Goal: Task Accomplishment & Management: Use online tool/utility

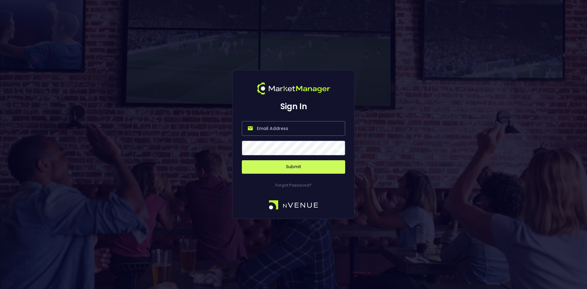
click at [284, 127] on input "email" at bounding box center [293, 128] width 103 height 15
type input "[EMAIL_ADDRESS][DOMAIN_NAME]"
click at [283, 165] on button "Submit" at bounding box center [293, 166] width 103 height 13
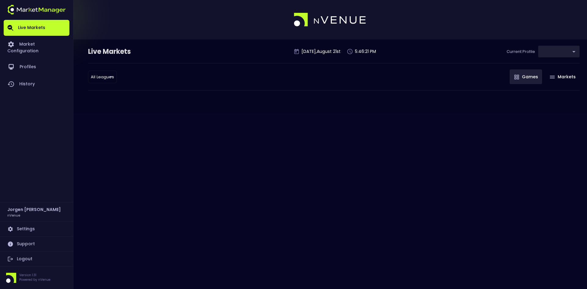
type input "0d810fa5-e353-4d9c-b11d-31f095cae871"
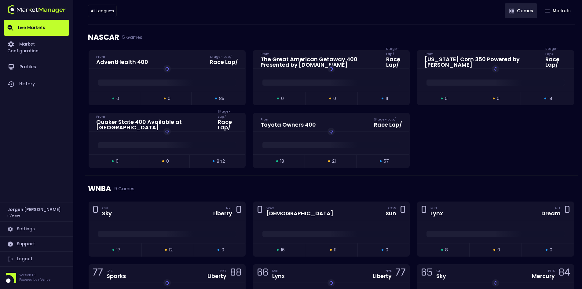
scroll to position [153, 0]
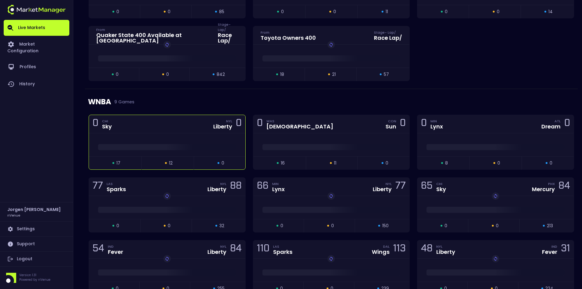
click at [174, 135] on div at bounding box center [167, 144] width 156 height 23
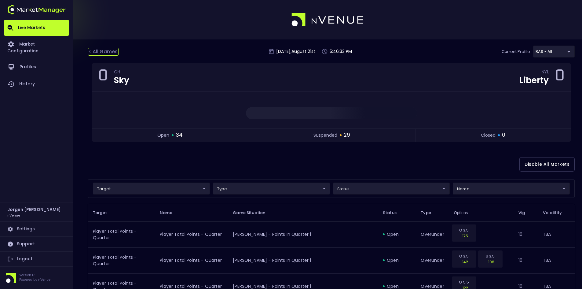
click at [107, 50] on div "< All Games" at bounding box center [103, 52] width 31 height 8
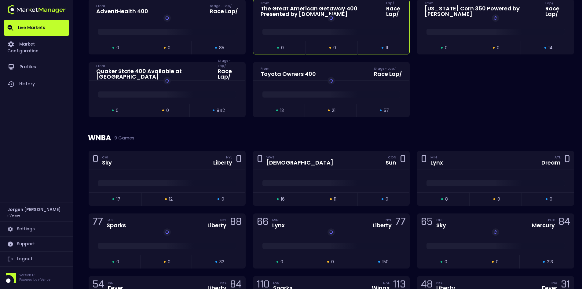
scroll to position [153, 0]
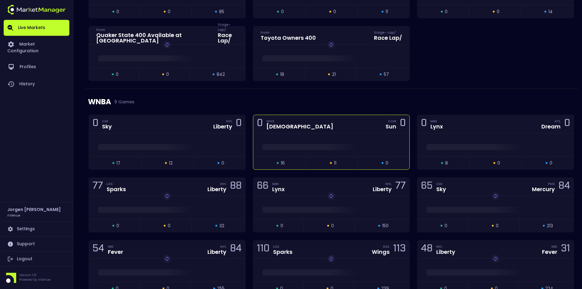
click at [332, 145] on span at bounding box center [331, 147] width 138 height 6
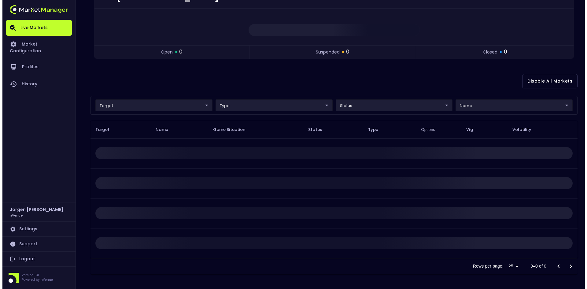
scroll to position [0, 0]
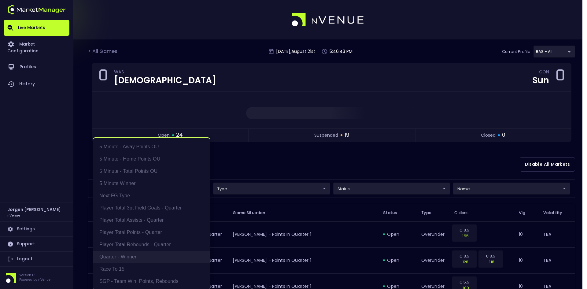
click at [121, 256] on li "Quarter - Winner" at bounding box center [151, 257] width 116 height 12
type input "Quarter - Winner"
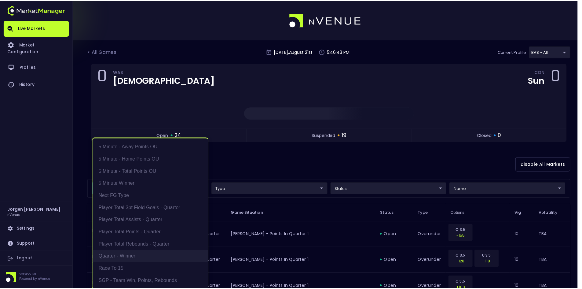
scroll to position [1, 0]
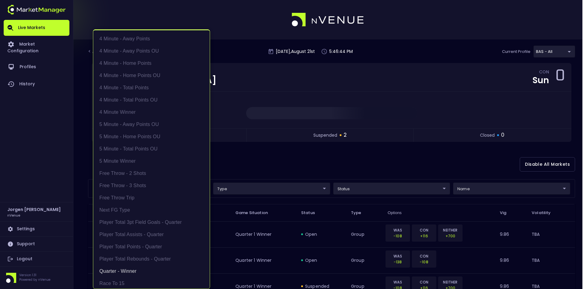
click at [346, 160] on div at bounding box center [293, 144] width 587 height 289
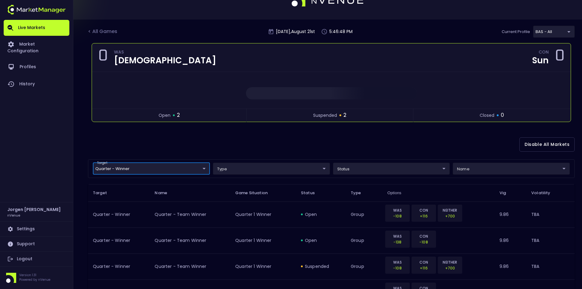
scroll to position [31, 0]
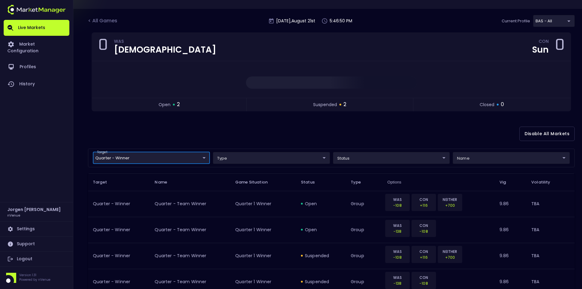
click at [364, 125] on div "Disable All Markets" at bounding box center [331, 134] width 487 height 30
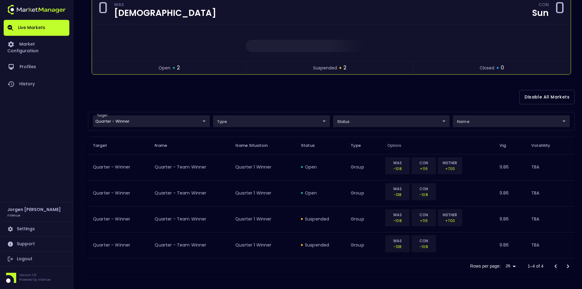
scroll to position [0, 0]
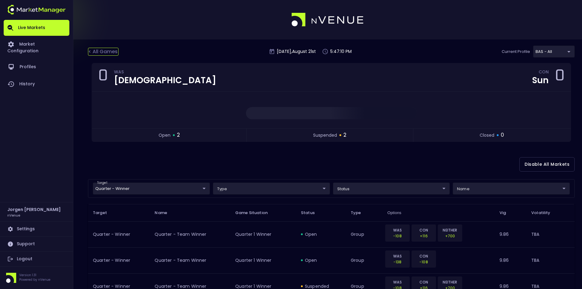
click at [108, 54] on div "< All Games" at bounding box center [103, 52] width 31 height 8
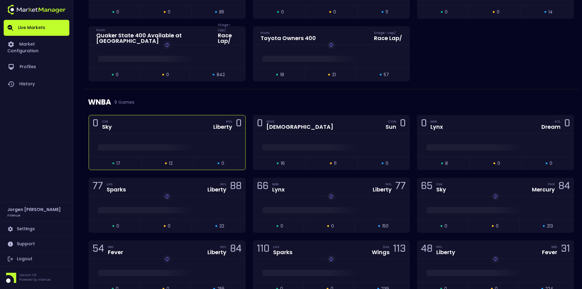
scroll to position [153, 0]
click at [154, 149] on span at bounding box center [167, 147] width 138 height 6
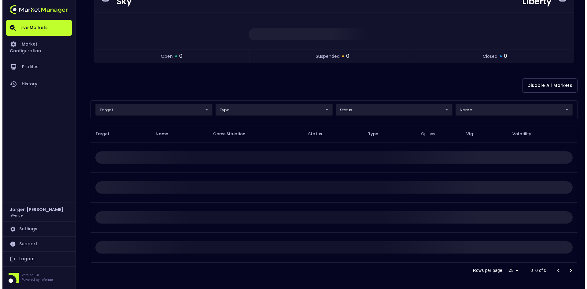
scroll to position [83, 0]
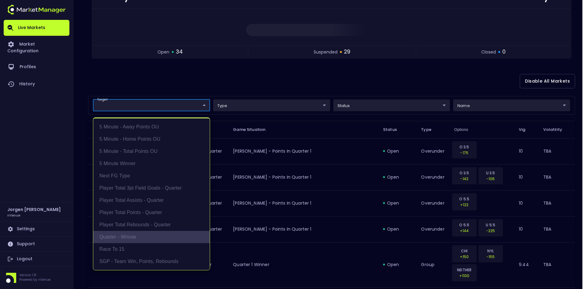
click at [126, 236] on li "Quarter - Winner" at bounding box center [151, 237] width 116 height 12
type input "Quarter - Winner"
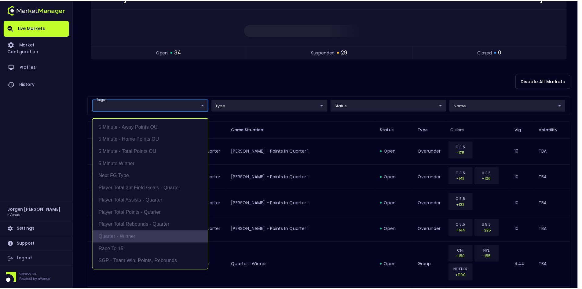
scroll to position [67, 0]
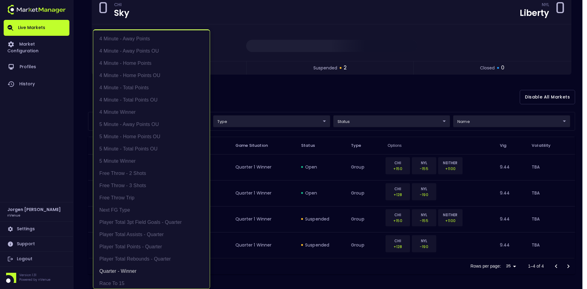
click at [320, 90] on div at bounding box center [293, 144] width 587 height 289
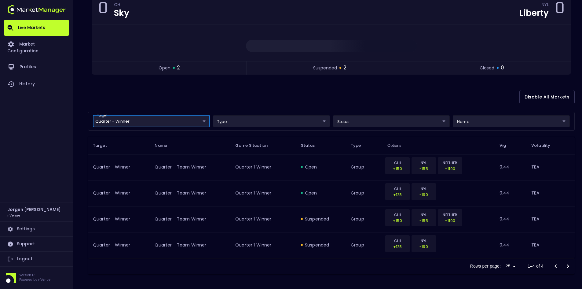
scroll to position [0, 0]
click at [424, 95] on div "Disable All Markets" at bounding box center [331, 97] width 487 height 30
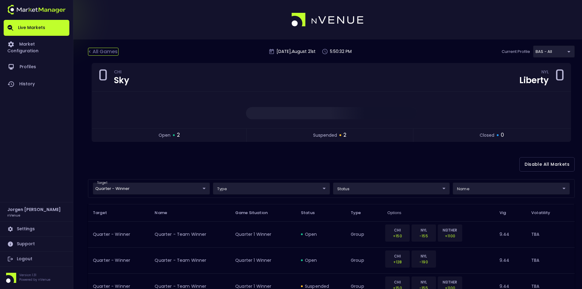
click at [111, 54] on div "< All Games" at bounding box center [103, 52] width 31 height 8
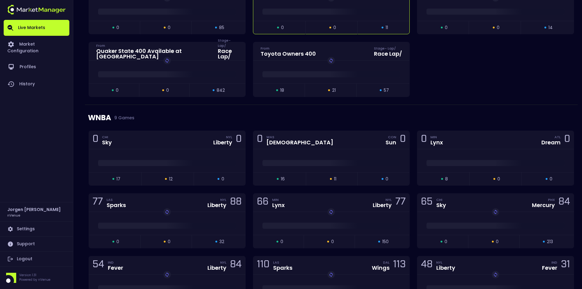
scroll to position [183, 0]
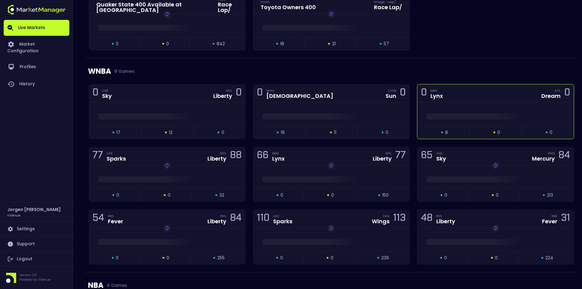
click at [458, 99] on div "0 MIN Lynx ATL Dream 0" at bounding box center [495, 93] width 156 height 18
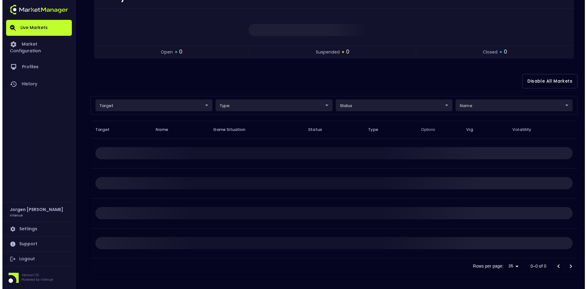
scroll to position [0, 0]
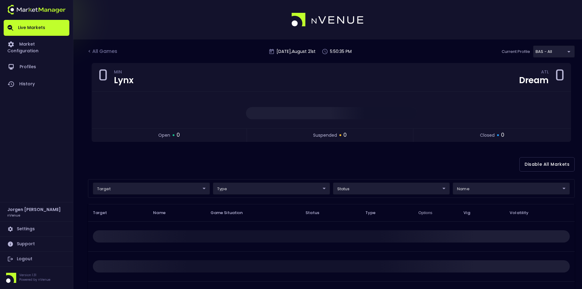
click at [129, 191] on body "Live Markets Market Configuration Profiles History [PERSON_NAME] nVenue Setting…" at bounding box center [291, 186] width 582 height 372
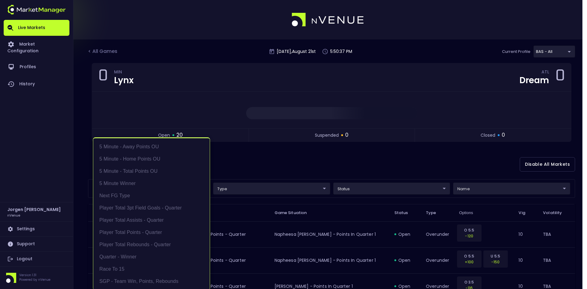
click at [306, 157] on div at bounding box center [293, 144] width 587 height 289
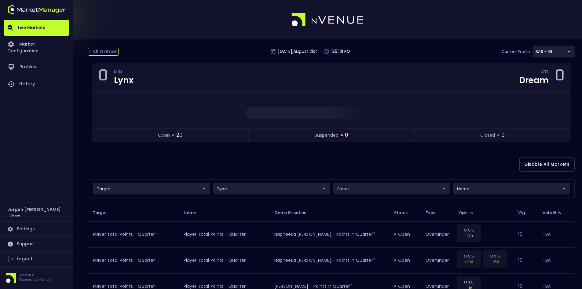
click at [108, 50] on div "< All Games" at bounding box center [103, 52] width 31 height 8
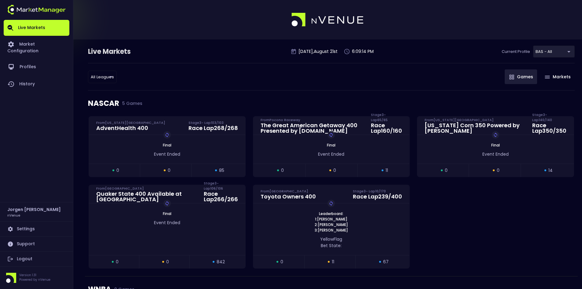
click at [40, 27] on link "Live Markets" at bounding box center [37, 28] width 66 height 16
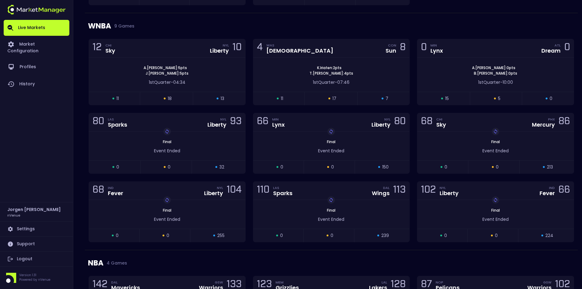
scroll to position [275, 0]
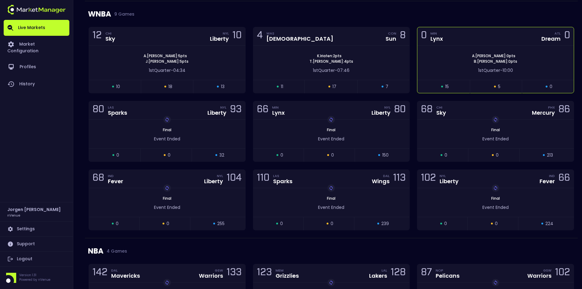
click at [452, 61] on div "[PERSON_NAME] : 0 pts [PERSON_NAME] : 0 pts" at bounding box center [495, 58] width 156 height 11
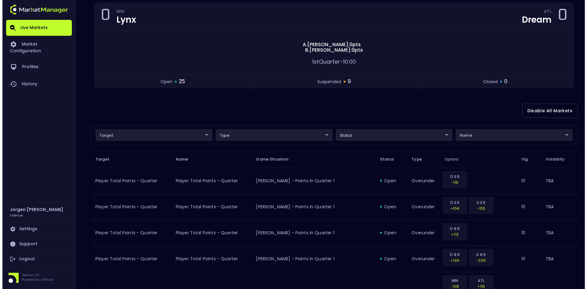
scroll to position [61, 0]
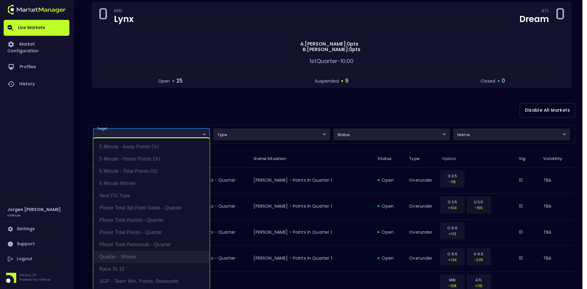
click at [113, 256] on li "Quarter - Winner" at bounding box center [151, 257] width 116 height 12
type input "Quarter - Winner"
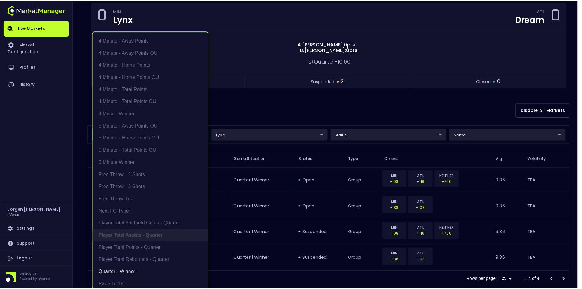
scroll to position [1, 0]
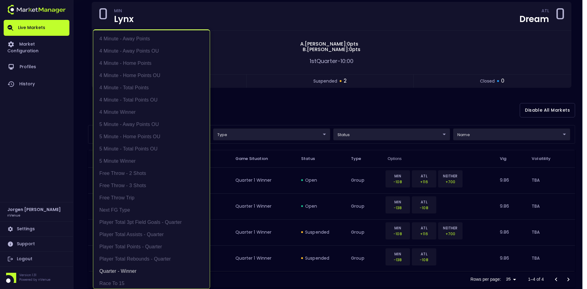
click at [339, 107] on div at bounding box center [293, 144] width 587 height 289
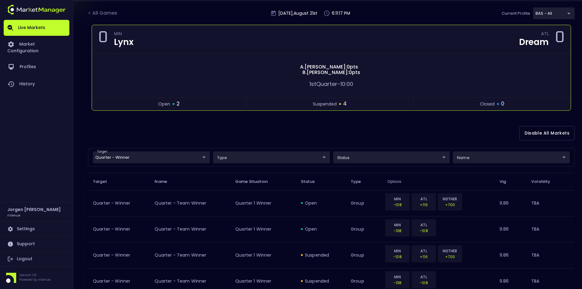
scroll to position [0, 0]
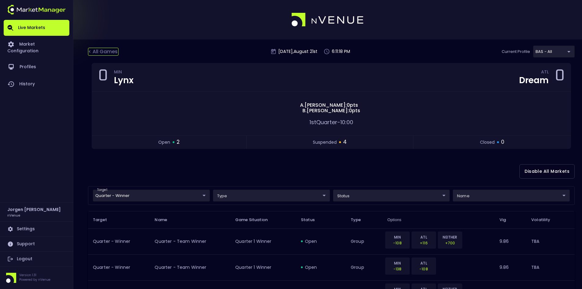
click at [103, 52] on div "< All Games" at bounding box center [103, 52] width 31 height 8
